Goal: Book appointment/travel/reservation

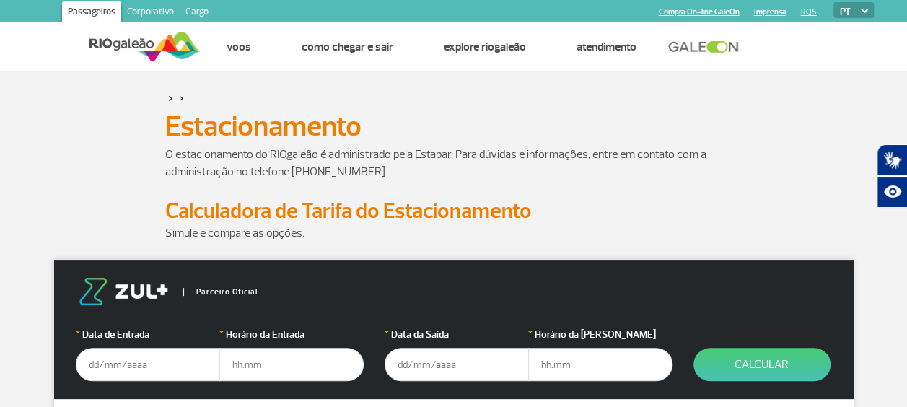
click at [127, 362] on input "text" at bounding box center [148, 364] width 144 height 33
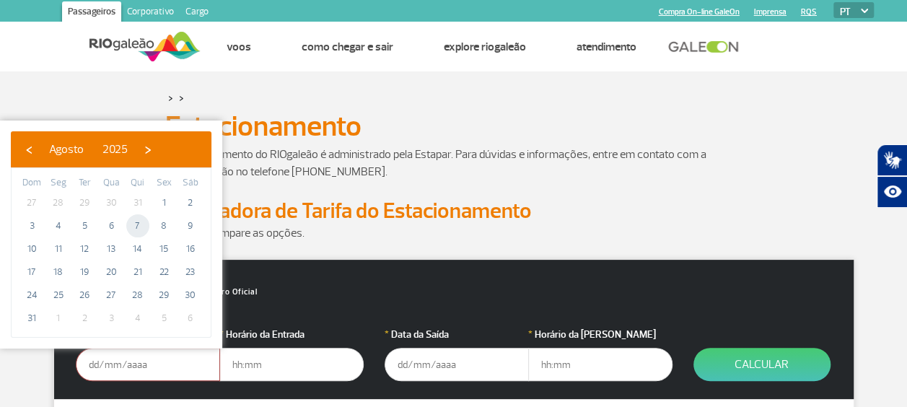
click at [136, 224] on span "7" at bounding box center [137, 225] width 23 height 23
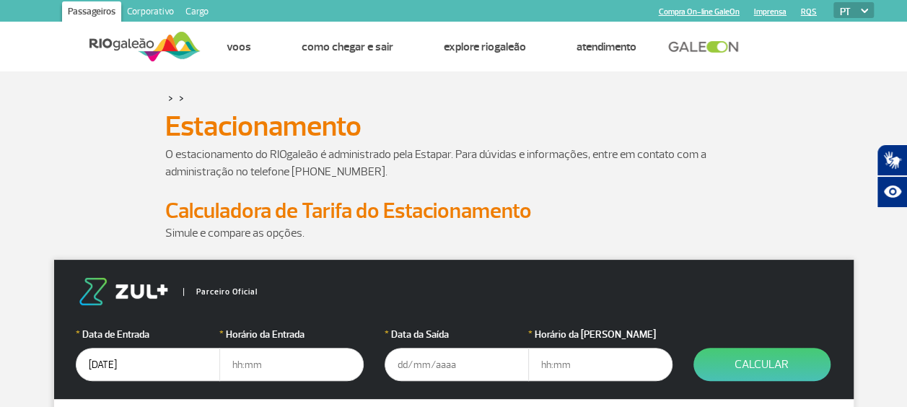
click at [99, 364] on input "[DATE]" at bounding box center [148, 364] width 144 height 33
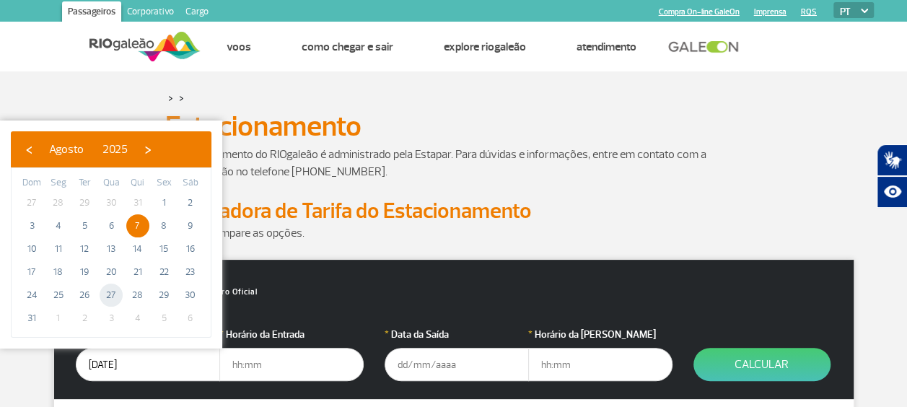
click at [115, 296] on span "27" at bounding box center [111, 294] width 23 height 23
type input "[DATE]"
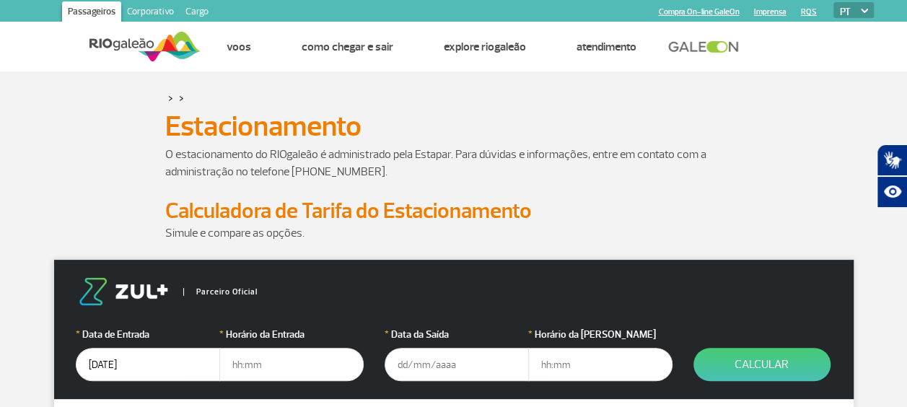
click at [252, 365] on input "text" at bounding box center [291, 364] width 144 height 33
type input "9"
type input "09:30"
click at [407, 365] on input "text" at bounding box center [456, 364] width 144 height 33
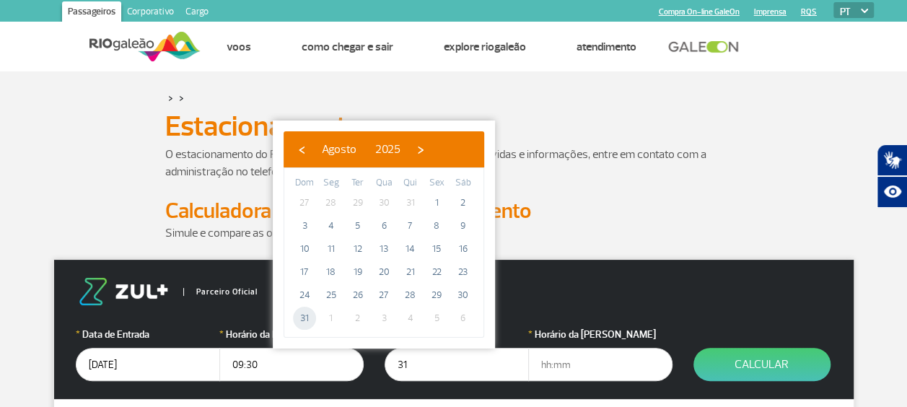
type input "[DATE]"
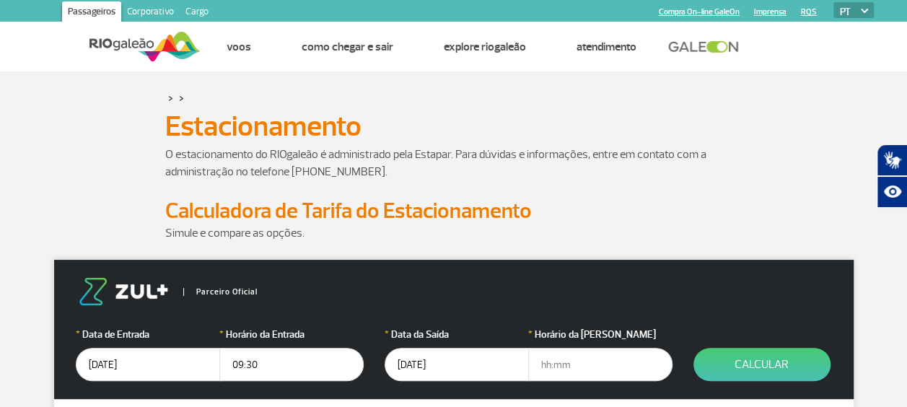
click at [551, 371] on input "text" at bounding box center [600, 364] width 144 height 33
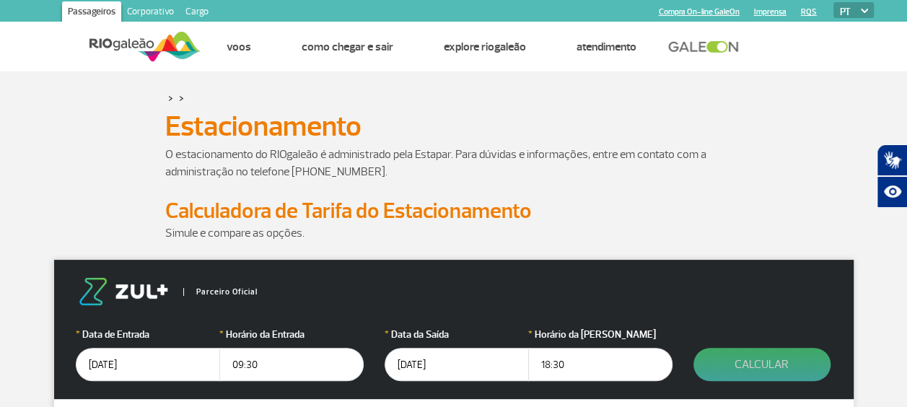
type input "18:30"
click at [718, 365] on button "Calcular" at bounding box center [761, 364] width 137 height 33
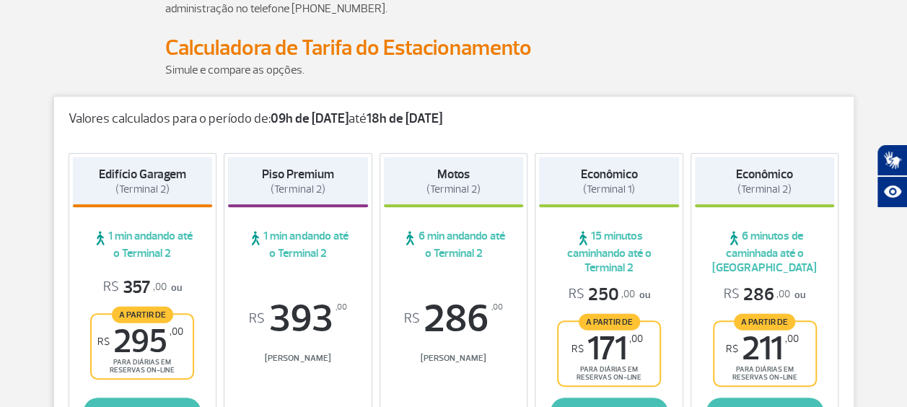
scroll to position [221, 0]
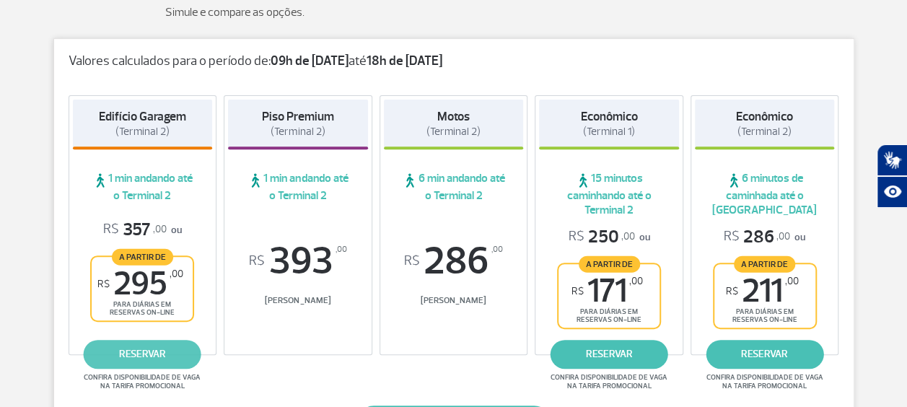
click at [154, 351] on link "reservar" at bounding box center [143, 354] width 118 height 29
